Goal: Task Accomplishment & Management: Manage account settings

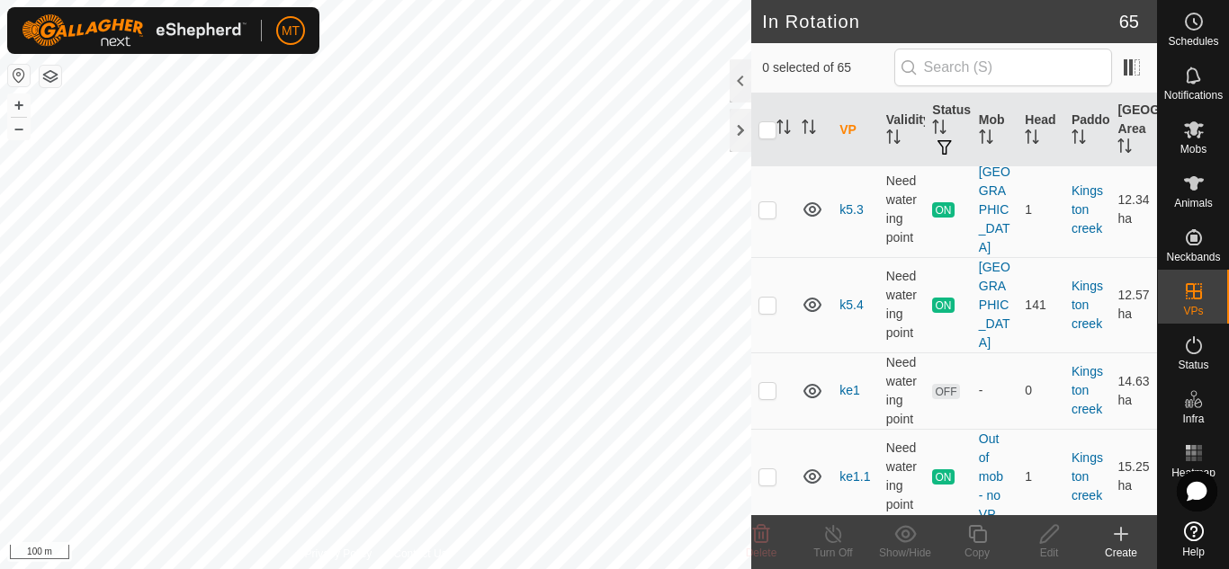
scroll to position [1728, 0]
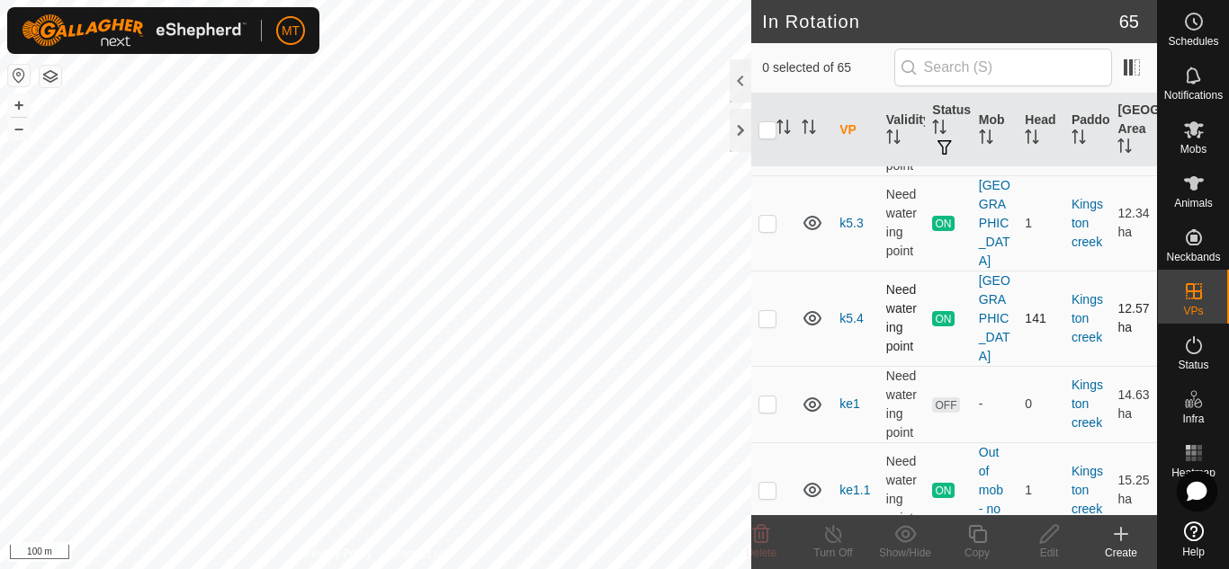
click at [770, 297] on td at bounding box center [772, 318] width 43 height 95
checkbox input "true"
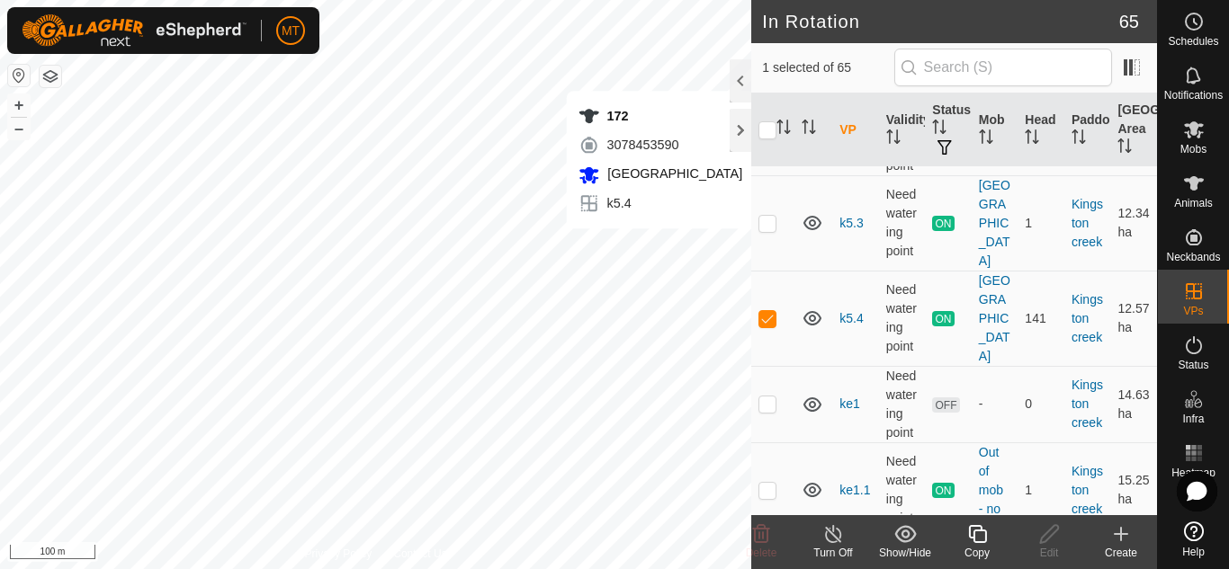
click at [975, 545] on div "Copy" at bounding box center [977, 553] width 72 height 16
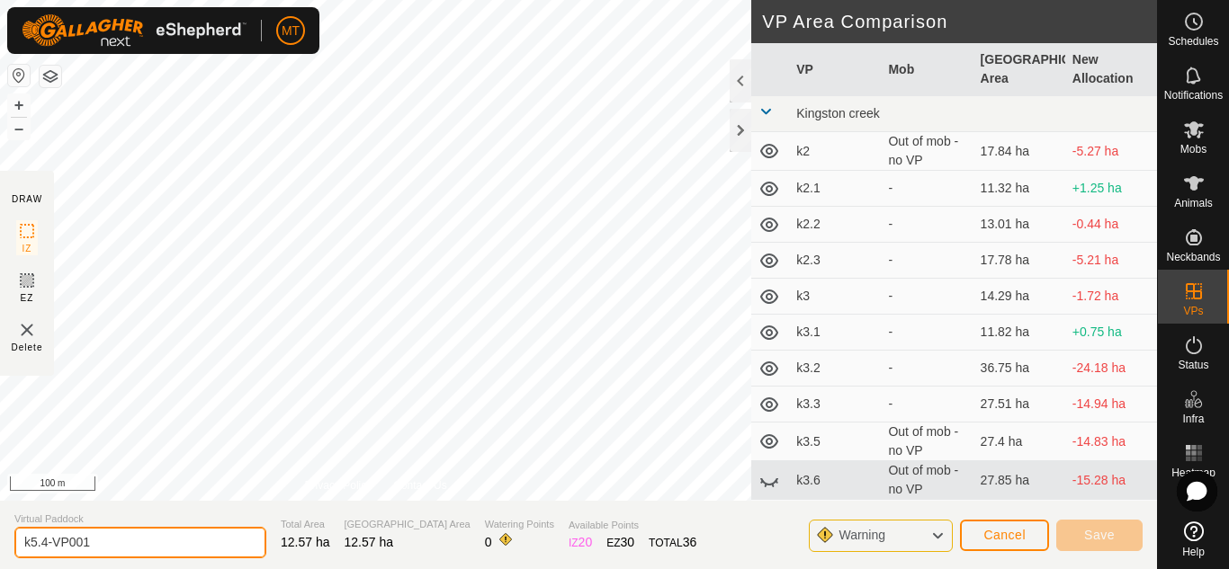
drag, startPoint x: 113, startPoint y: 545, endPoint x: 52, endPoint y: 555, distance: 62.0
click at [52, 555] on input "k5.4-VP001" at bounding box center [140, 542] width 252 height 31
type input "k5.5"
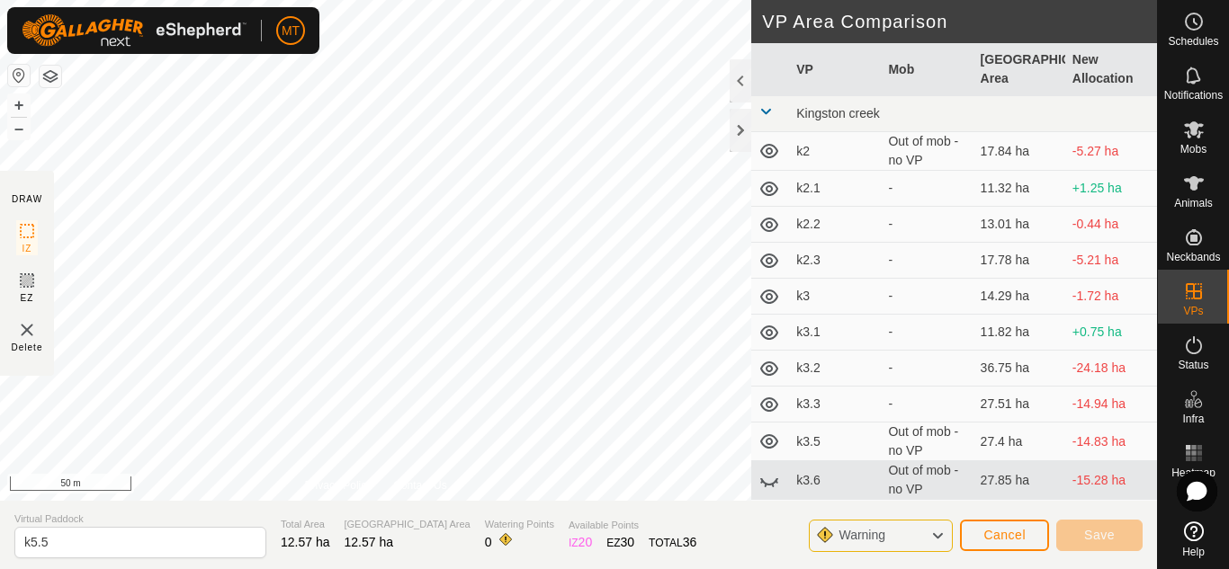
click at [243, 16] on div "MT Schedules Notifications Mobs Animals Neckbands VPs Status Infra Heatmap Help…" at bounding box center [614, 284] width 1229 height 569
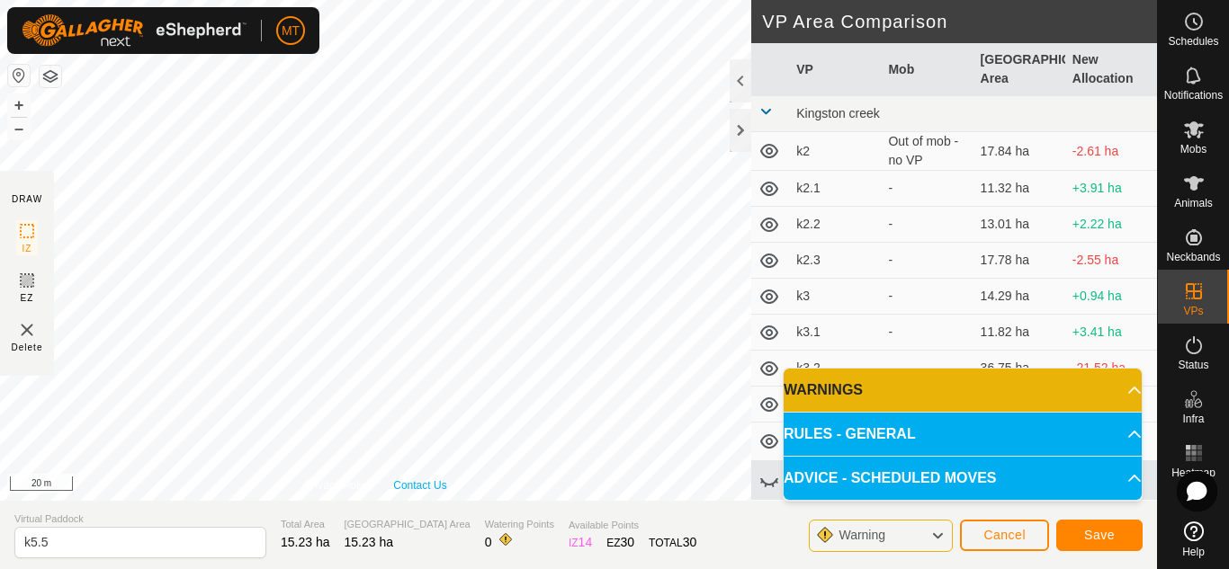
click at [400, 480] on div "Privacy Policy Contact Us + – ⇧ i 20 m" at bounding box center [375, 250] width 751 height 501
click at [1100, 532] on span "Save" at bounding box center [1099, 535] width 31 height 14
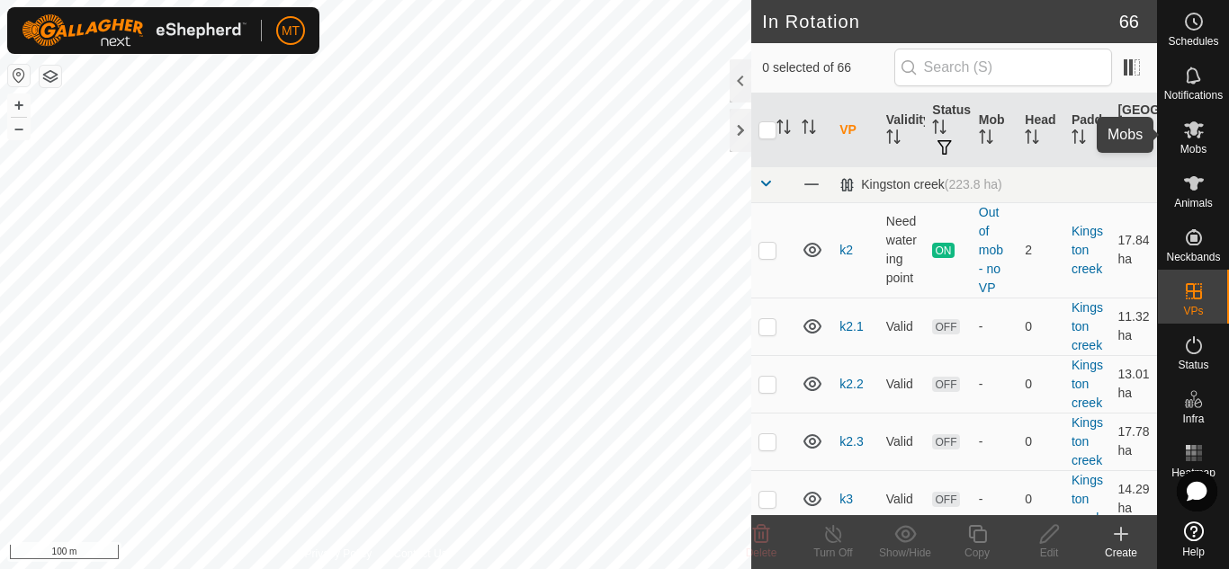
click at [1181, 145] on span "Mobs" at bounding box center [1193, 149] width 26 height 11
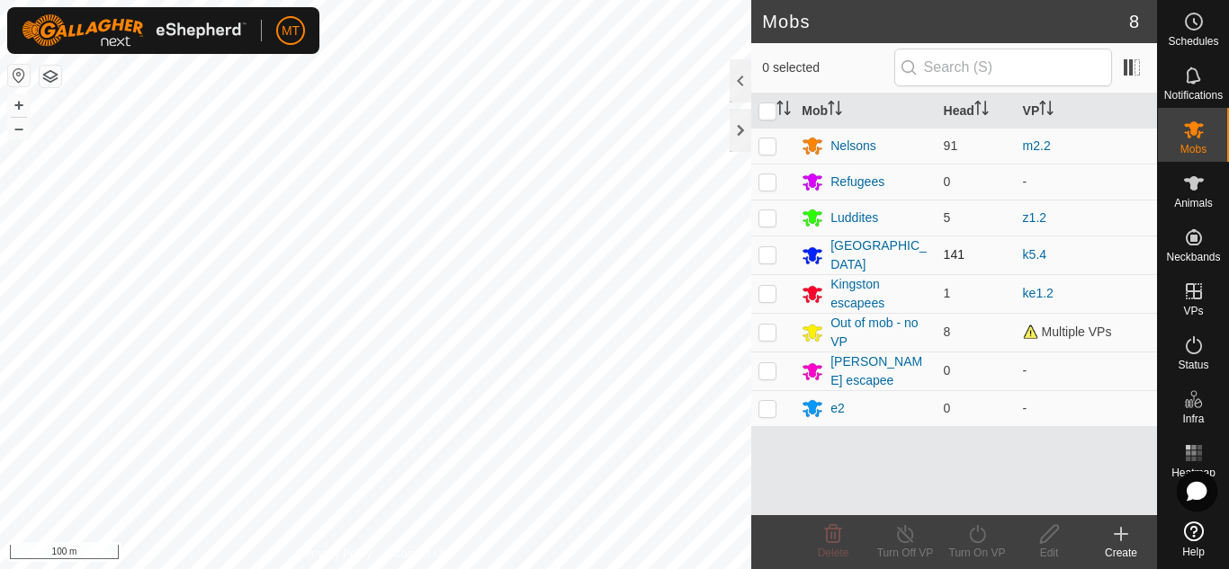
click at [763, 256] on p-checkbox at bounding box center [767, 254] width 18 height 14
checkbox input "true"
click at [971, 549] on div "Turn On VP" at bounding box center [977, 553] width 72 height 16
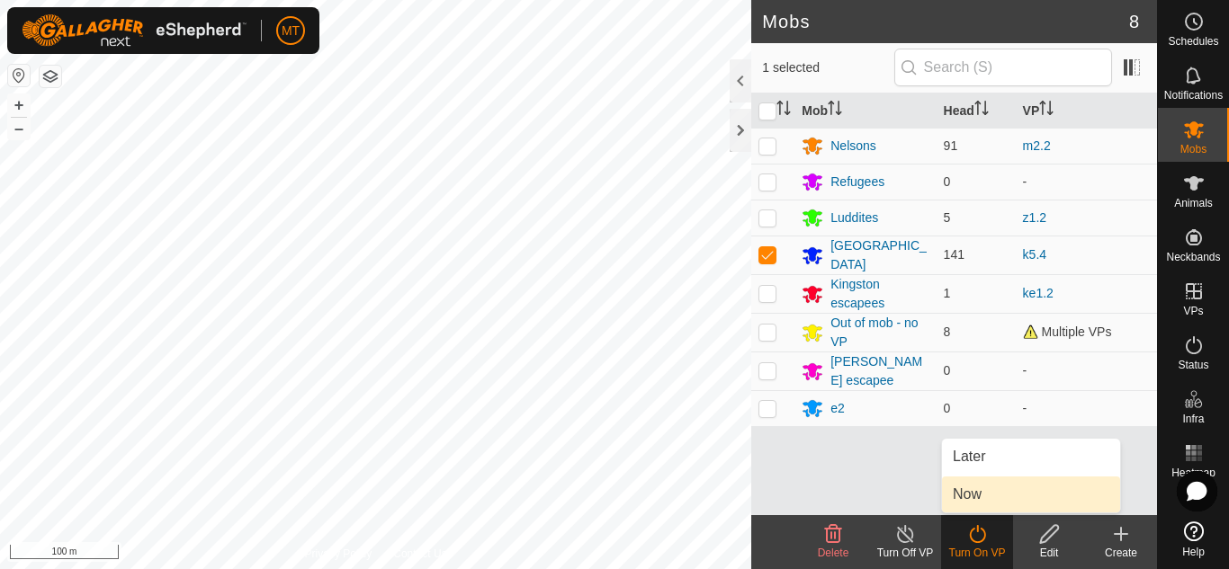
click at [967, 494] on link "Now" at bounding box center [1031, 495] width 178 height 36
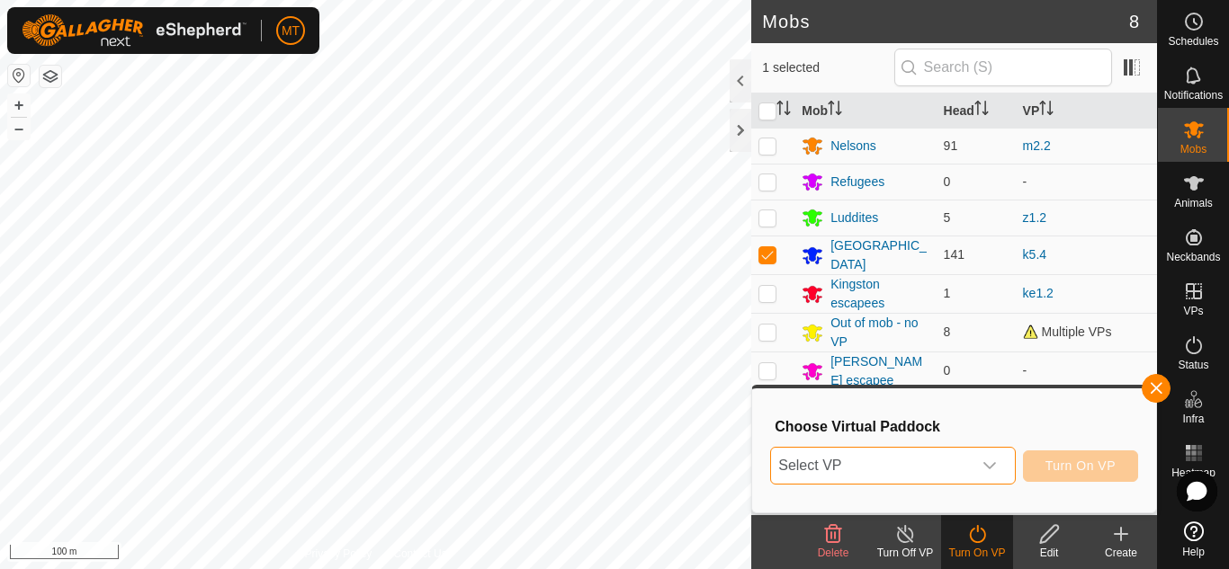
click at [964, 461] on span "Select VP" at bounding box center [871, 466] width 200 height 36
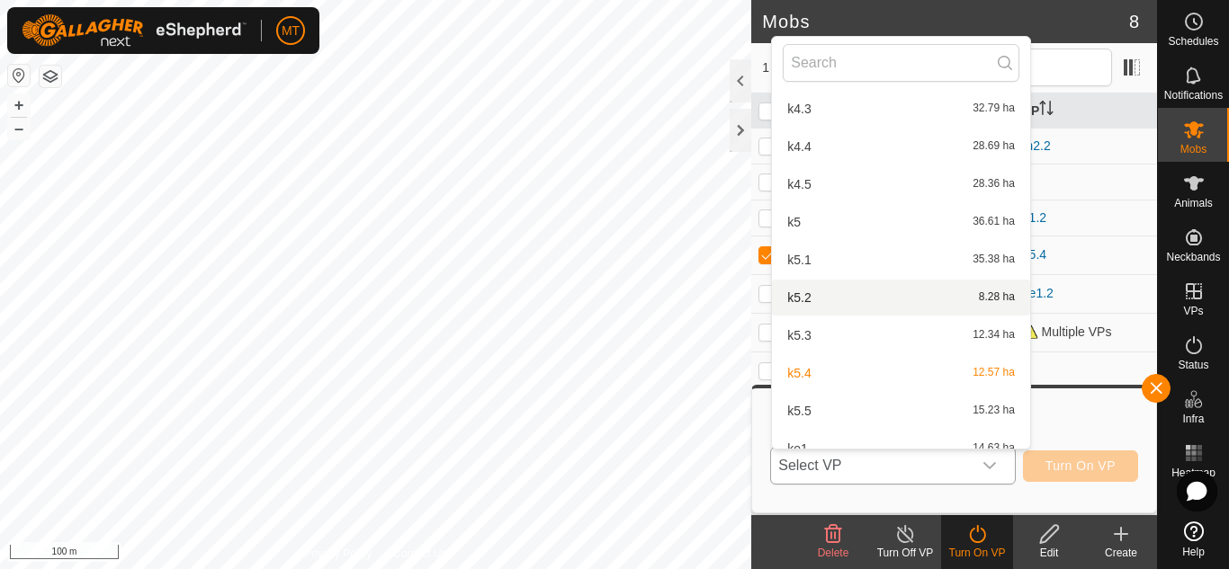
scroll to position [685, 0]
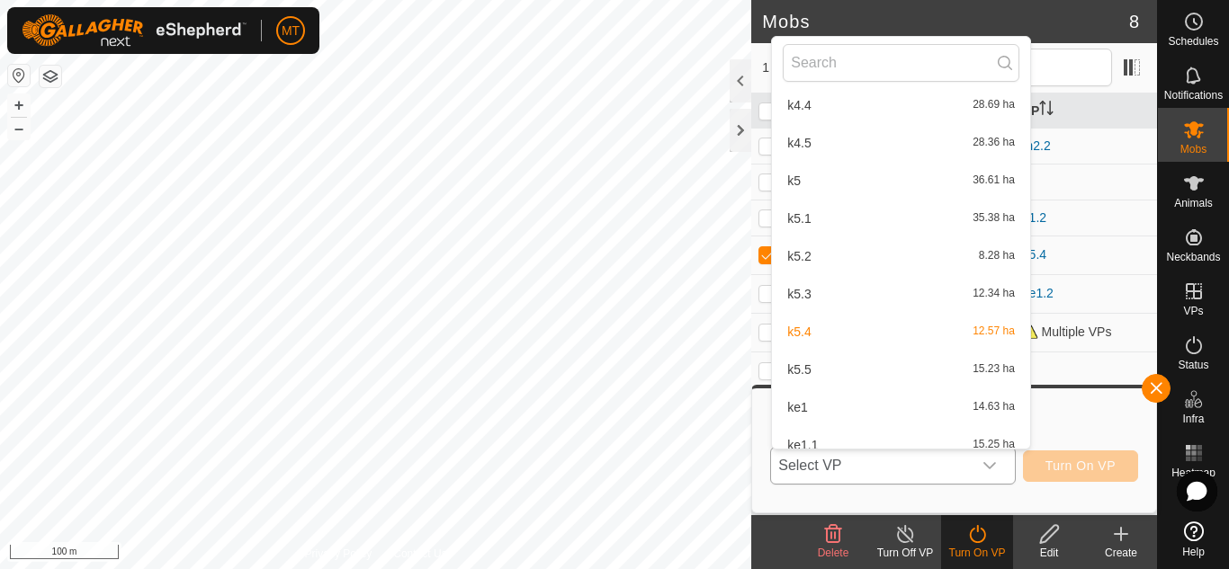
click at [846, 369] on div "k5.5 15.23 ha" at bounding box center [901, 370] width 237 height 22
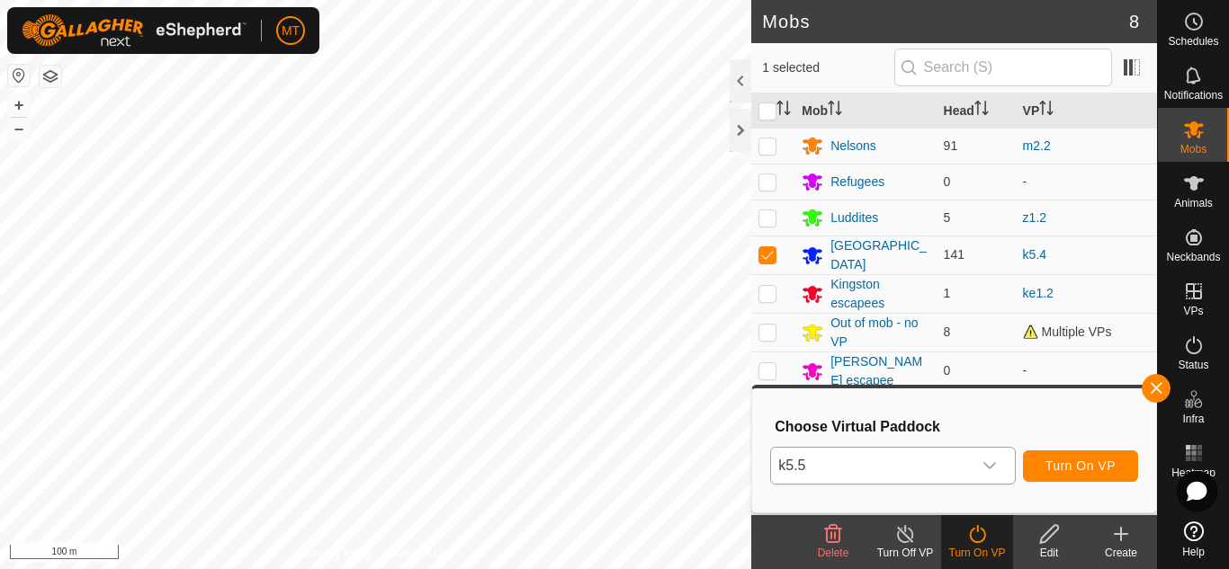
click at [521, 568] on html "MT Schedules Notifications Mobs Animals Neckbands VPs Status Infra Heatmap Help…" at bounding box center [614, 284] width 1229 height 569
click at [1073, 470] on span "Turn On VP" at bounding box center [1080, 466] width 70 height 14
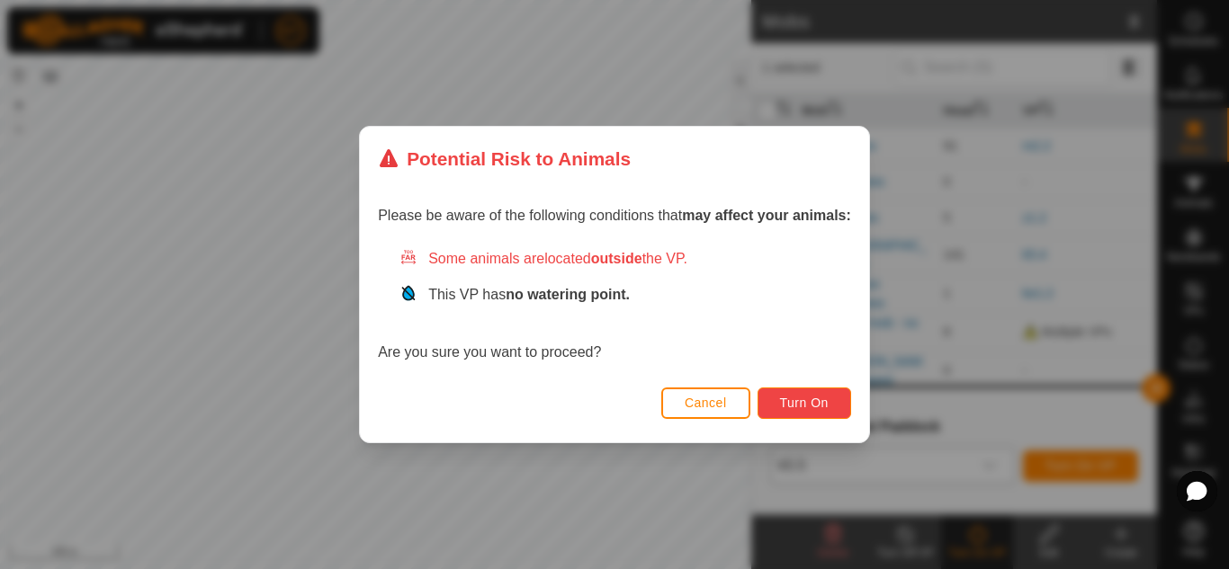
click at [776, 412] on button "Turn On" at bounding box center [804, 403] width 94 height 31
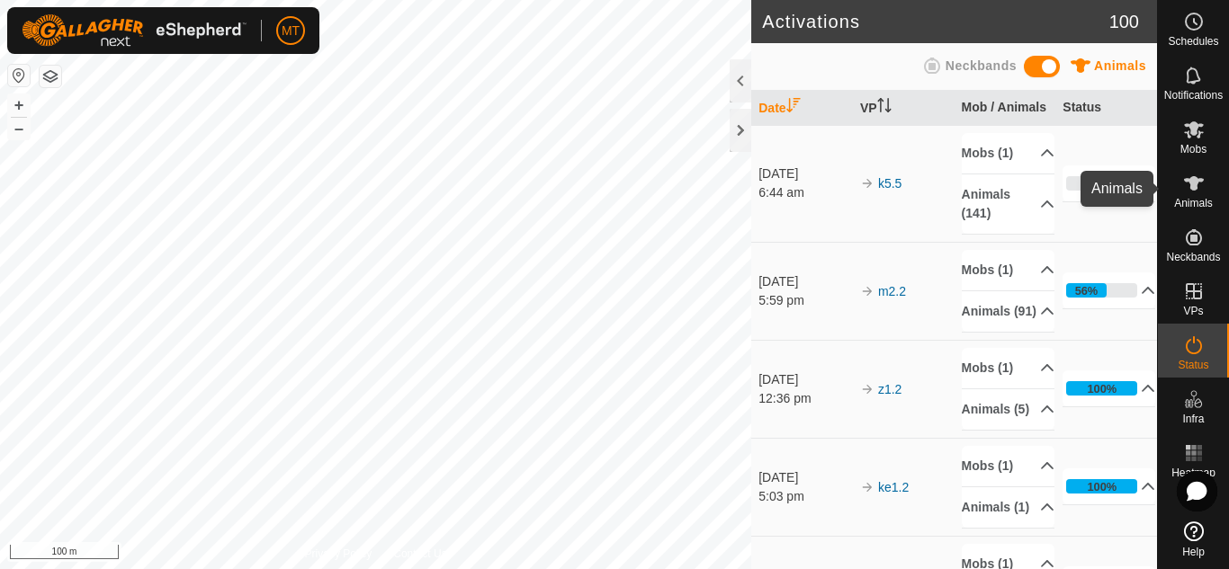
click at [1184, 179] on icon at bounding box center [1194, 183] width 20 height 14
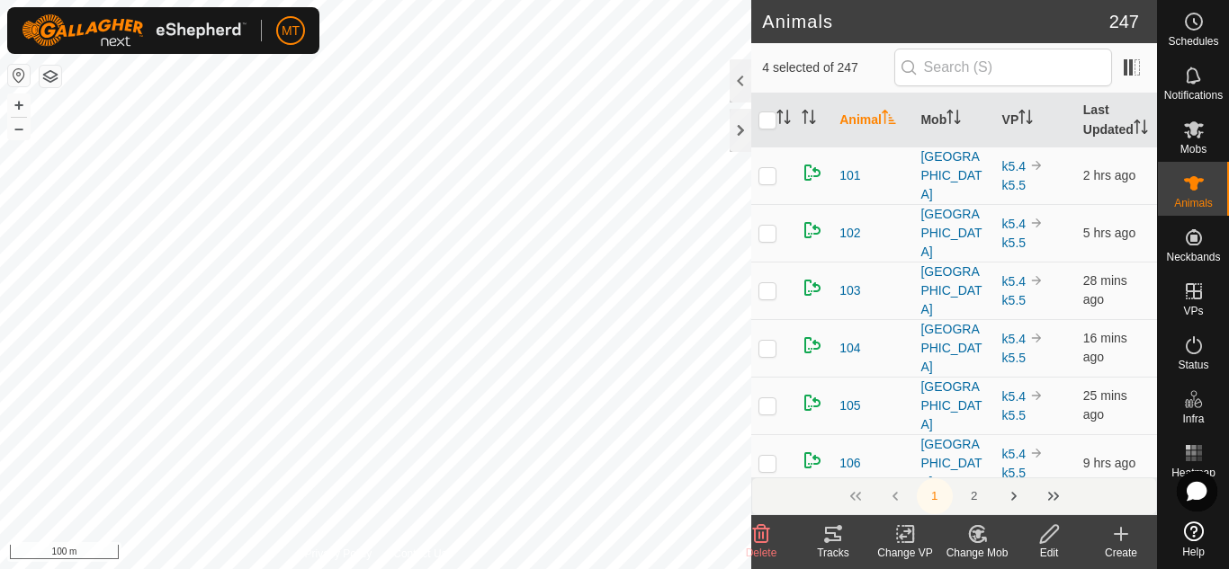
checkbox input "true"
click at [379, 388] on div "Animal79 1587343734 Luddites z1.2 + – ⇧ i 100 m" at bounding box center [375, 284] width 751 height 569
click at [977, 541] on icon at bounding box center [977, 535] width 22 height 22
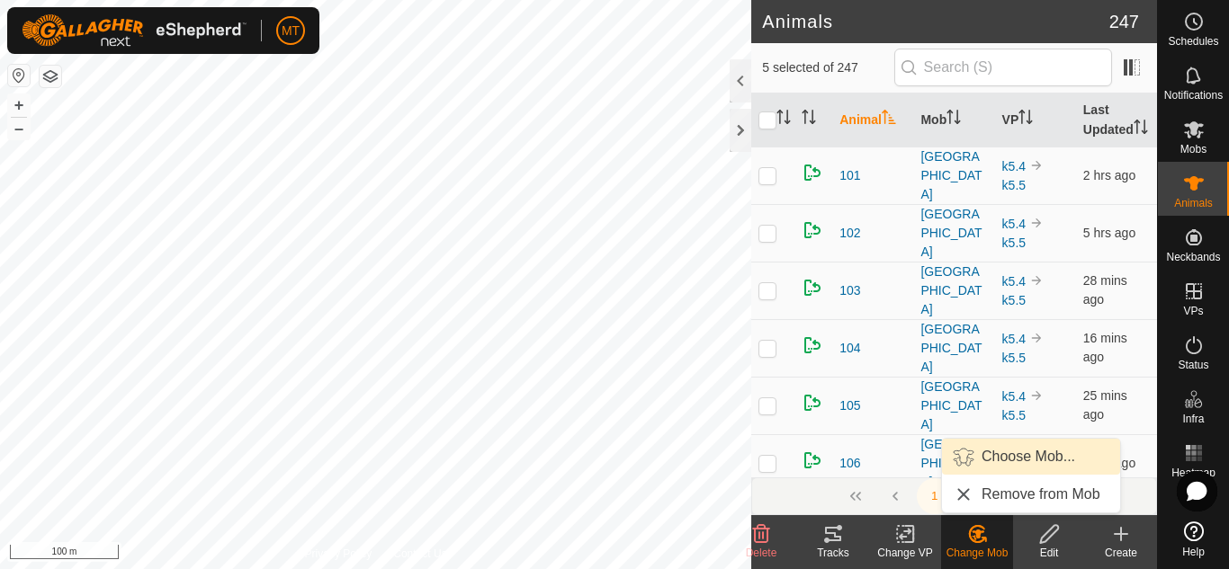
click at [997, 464] on link "Choose Mob..." at bounding box center [1031, 457] width 178 height 36
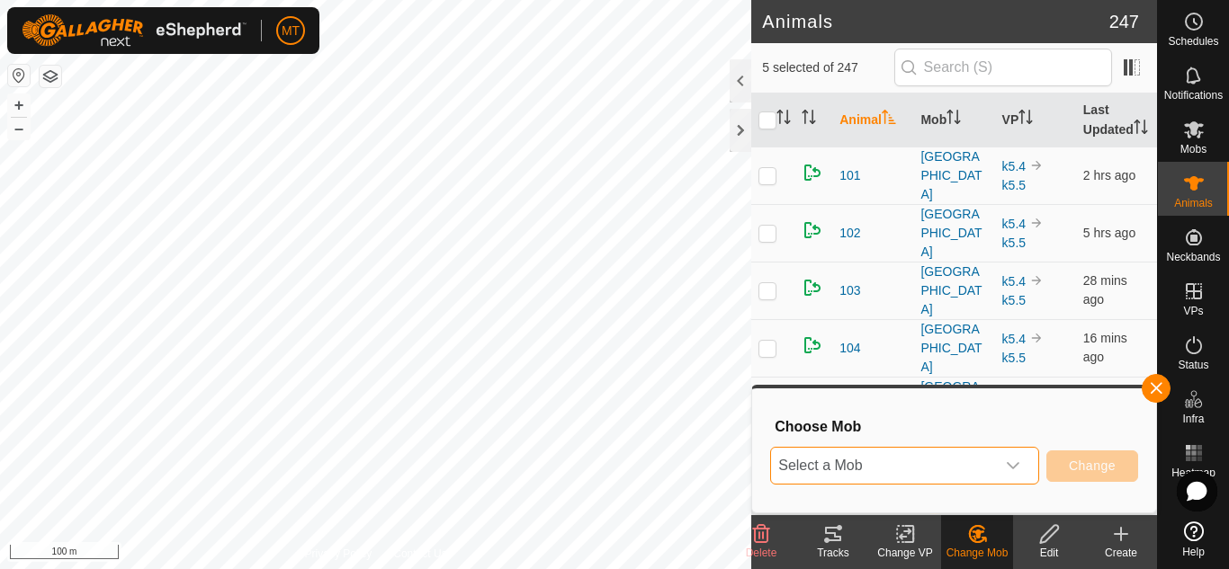
click at [958, 460] on span "Select a Mob" at bounding box center [883, 466] width 224 height 36
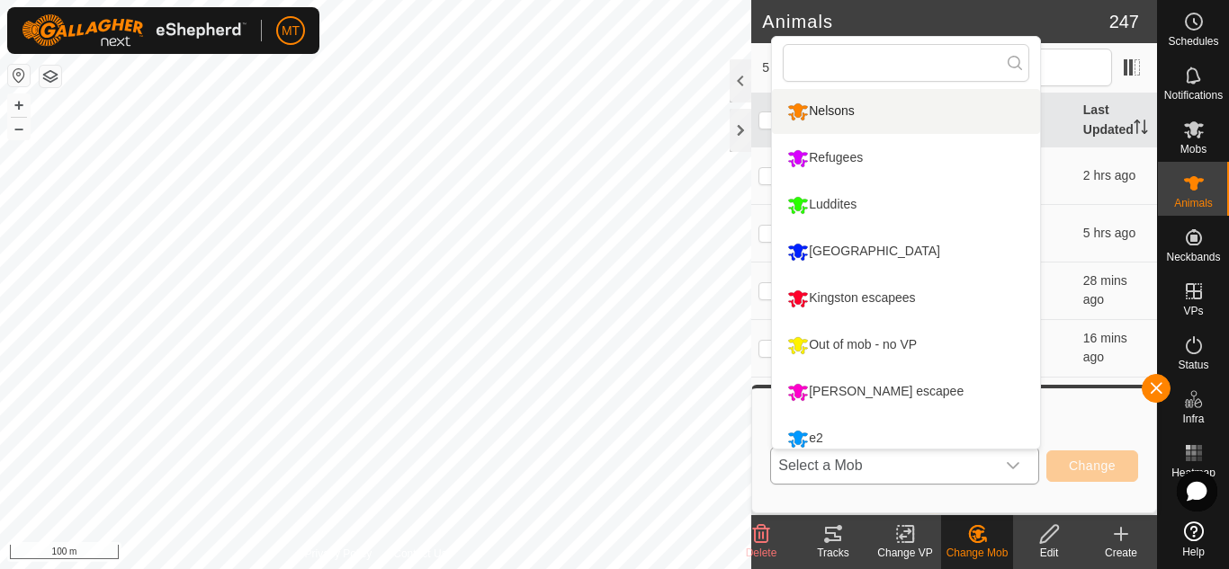
click at [849, 109] on li "Nelsons" at bounding box center [906, 111] width 268 height 45
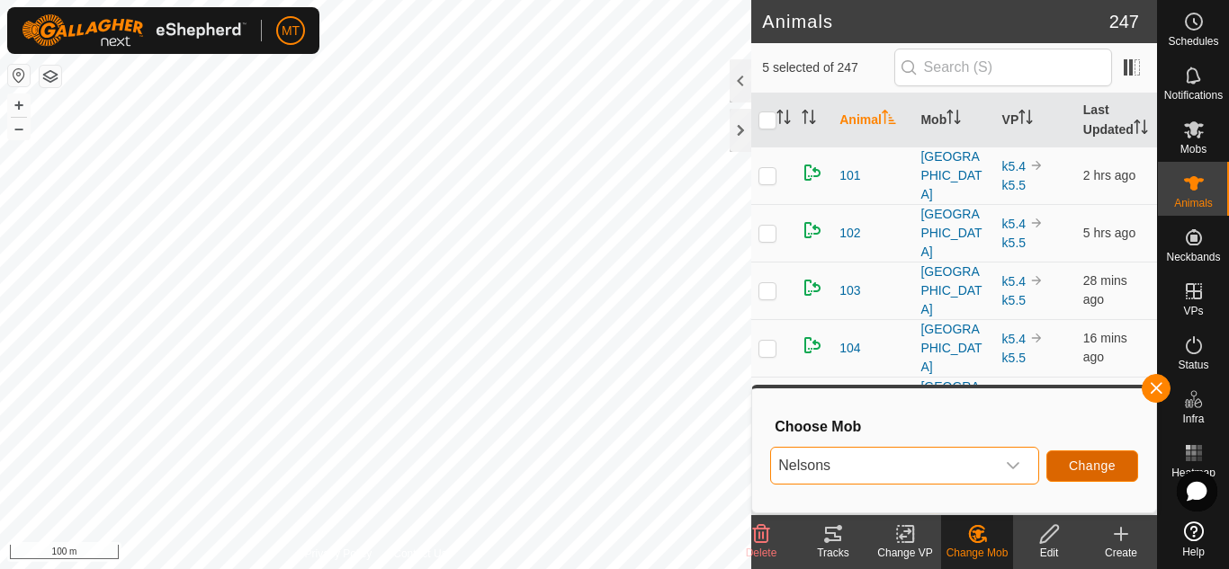
click at [1085, 468] on span "Change" at bounding box center [1092, 466] width 47 height 14
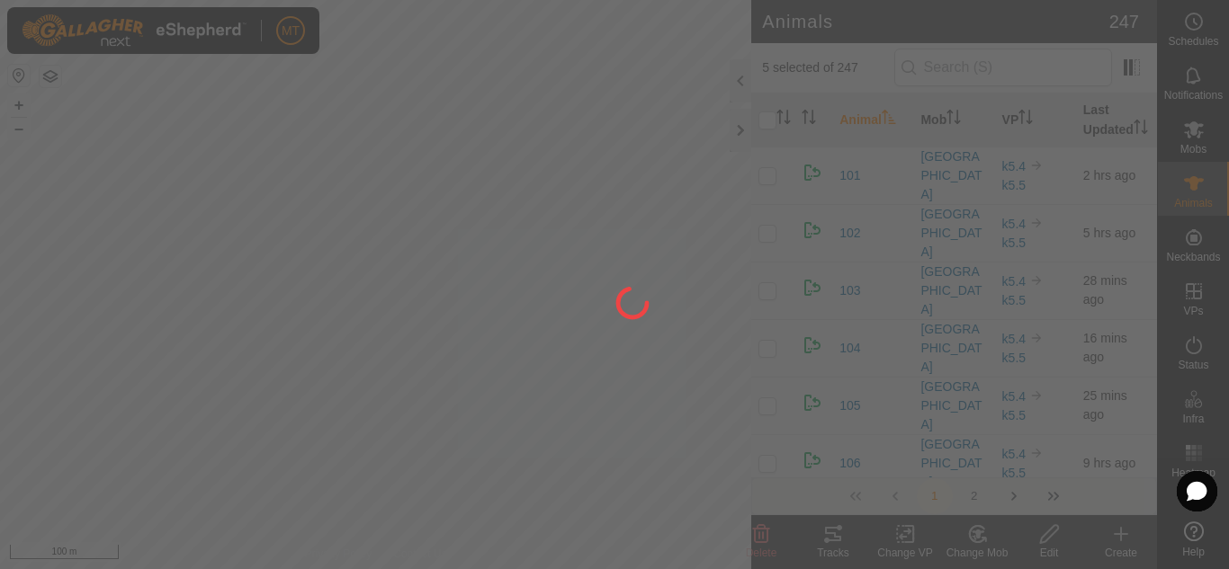
checkbox input "false"
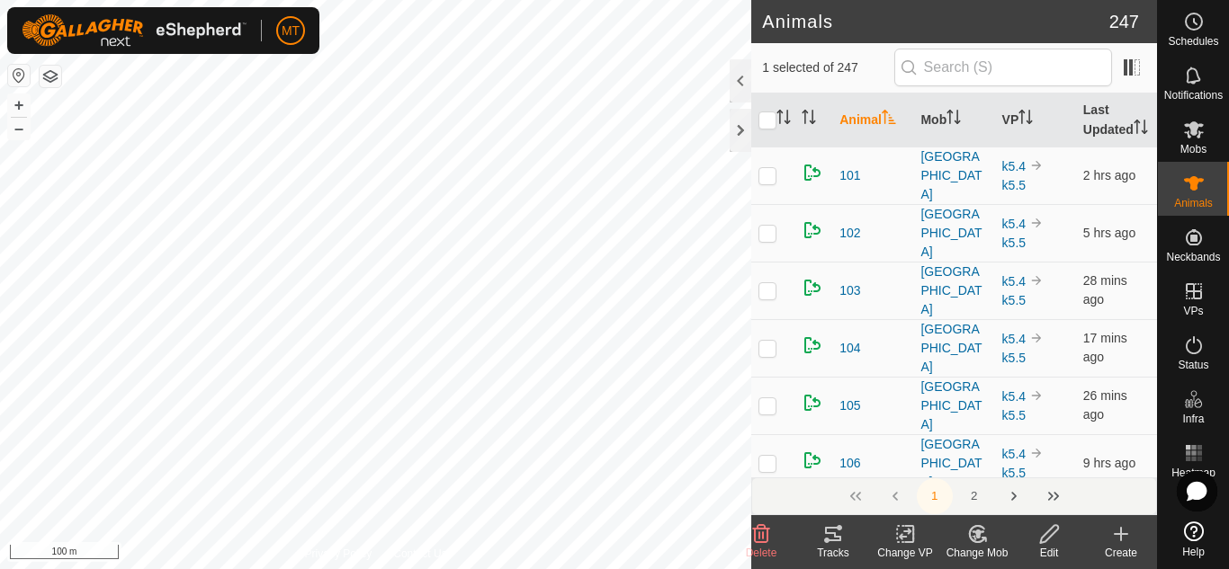
click at [972, 546] on div "Change Mob" at bounding box center [977, 553] width 72 height 16
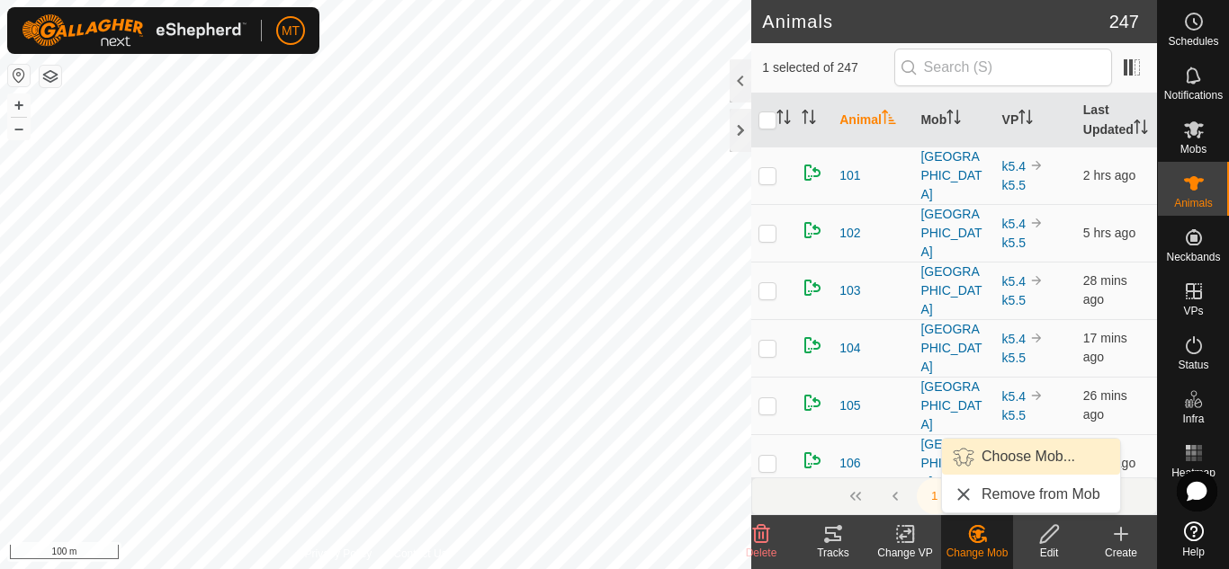
click at [969, 458] on link "Choose Mob..." at bounding box center [1031, 457] width 178 height 36
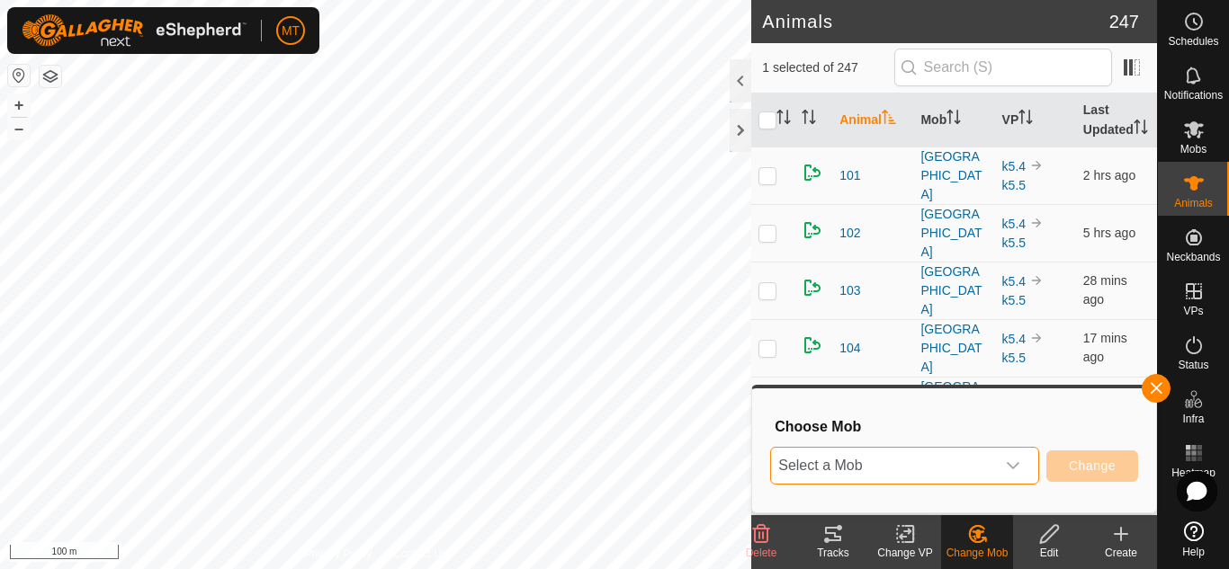
click at [937, 462] on span "Select a Mob" at bounding box center [883, 466] width 224 height 36
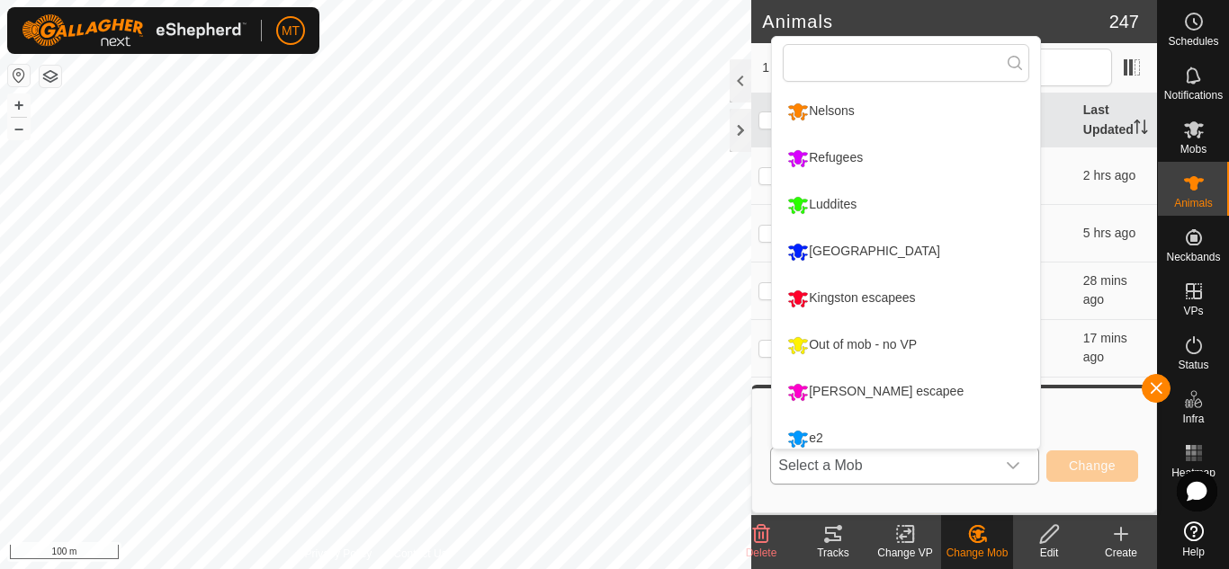
scroll to position [13, 0]
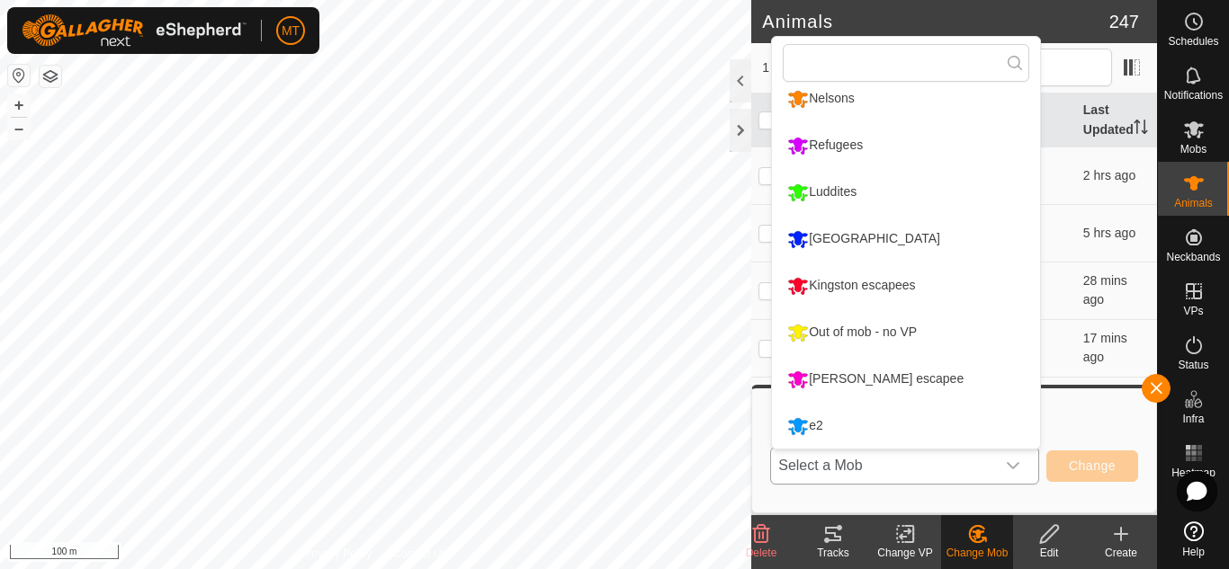
click at [854, 242] on li "[GEOGRAPHIC_DATA]" at bounding box center [906, 239] width 268 height 45
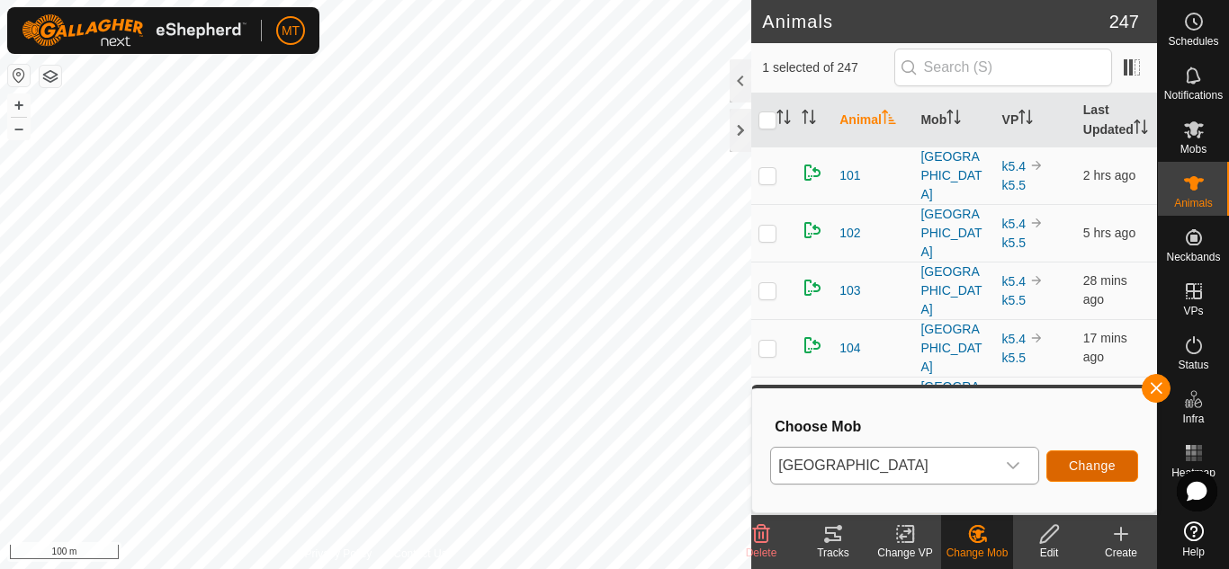
click at [1078, 464] on span "Change" at bounding box center [1092, 466] width 47 height 14
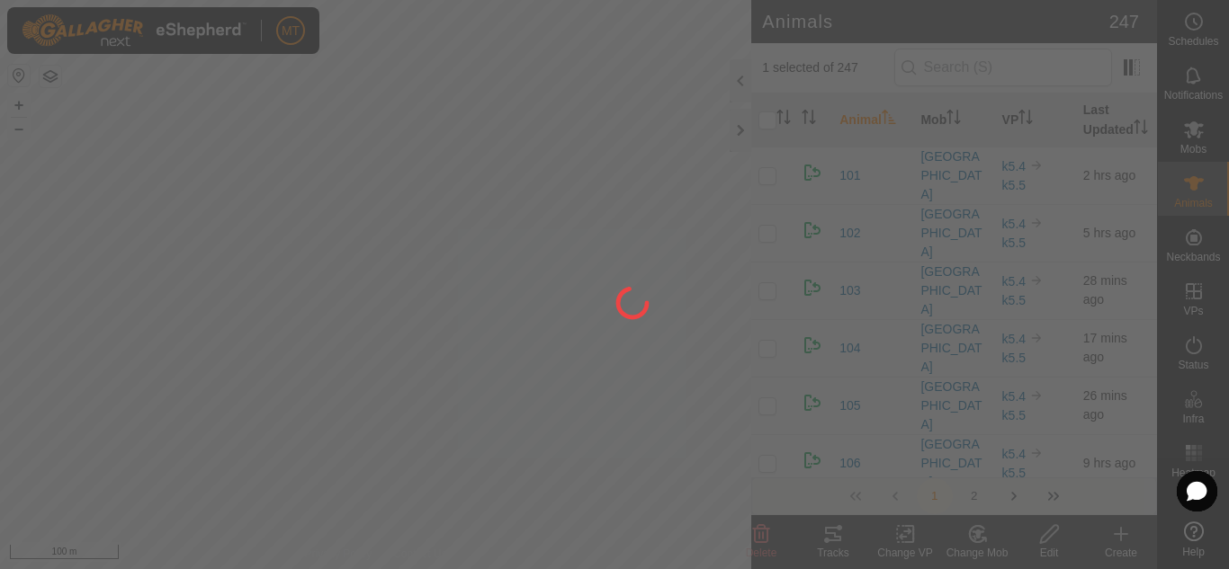
checkbox input "false"
